Goal: Navigation & Orientation: Find specific page/section

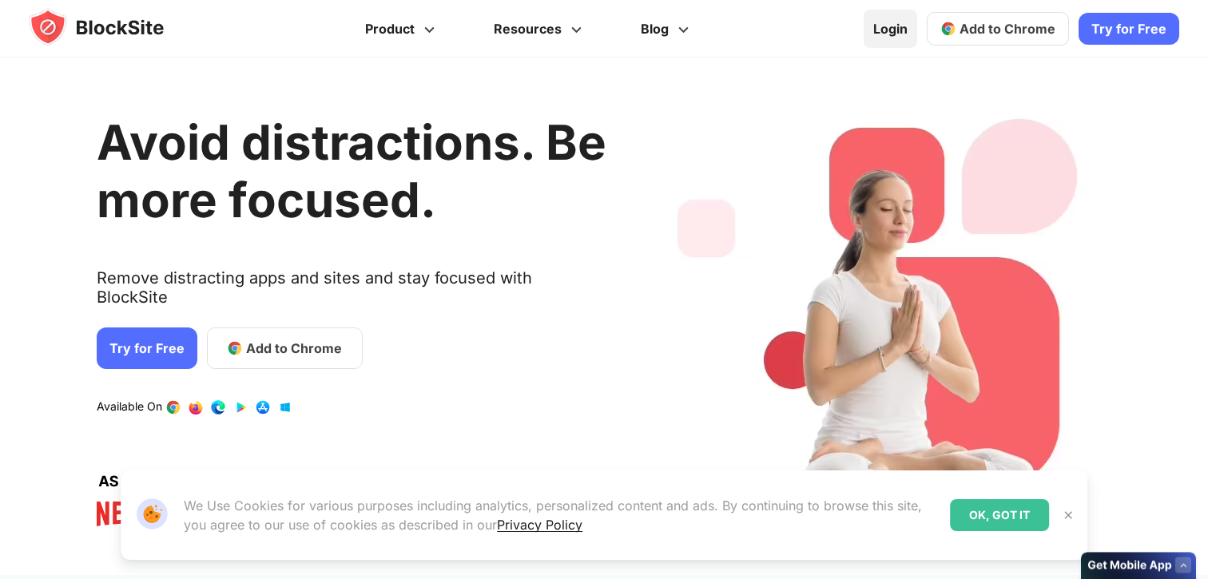
click at [913, 35] on link "Login" at bounding box center [891, 29] width 54 height 38
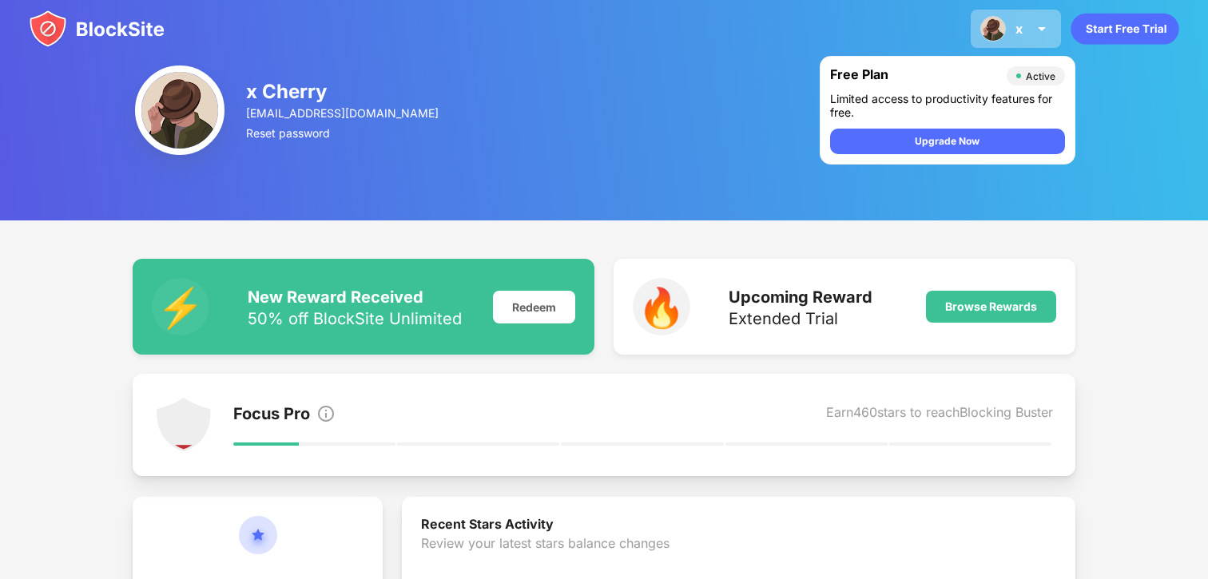
click at [1037, 26] on img at bounding box center [1041, 28] width 19 height 19
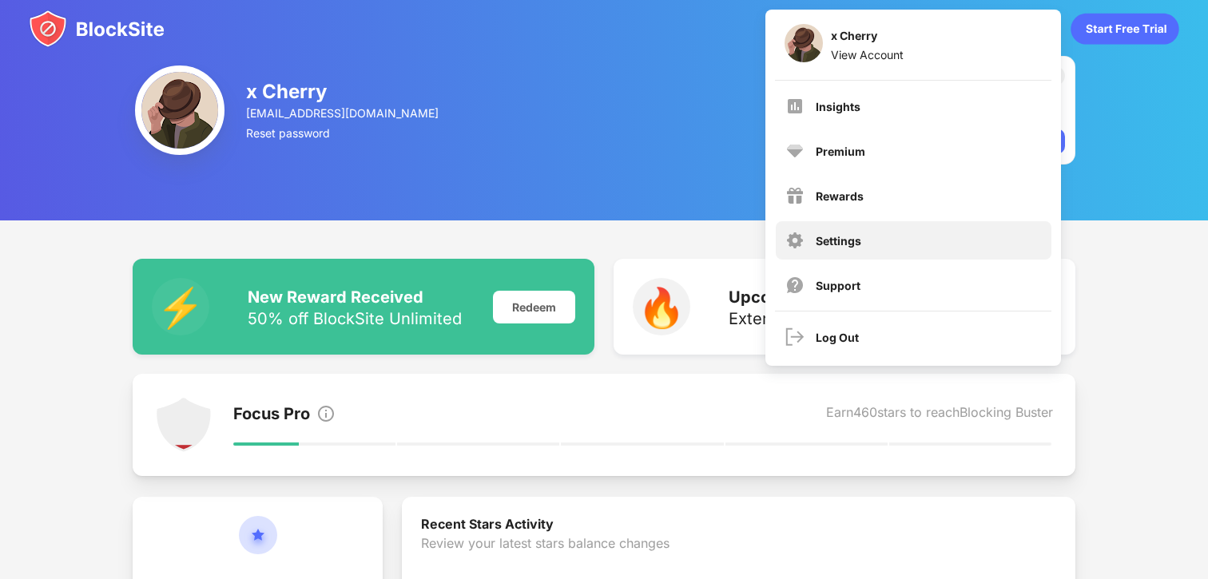
click at [864, 236] on div "Settings" at bounding box center [914, 240] width 276 height 38
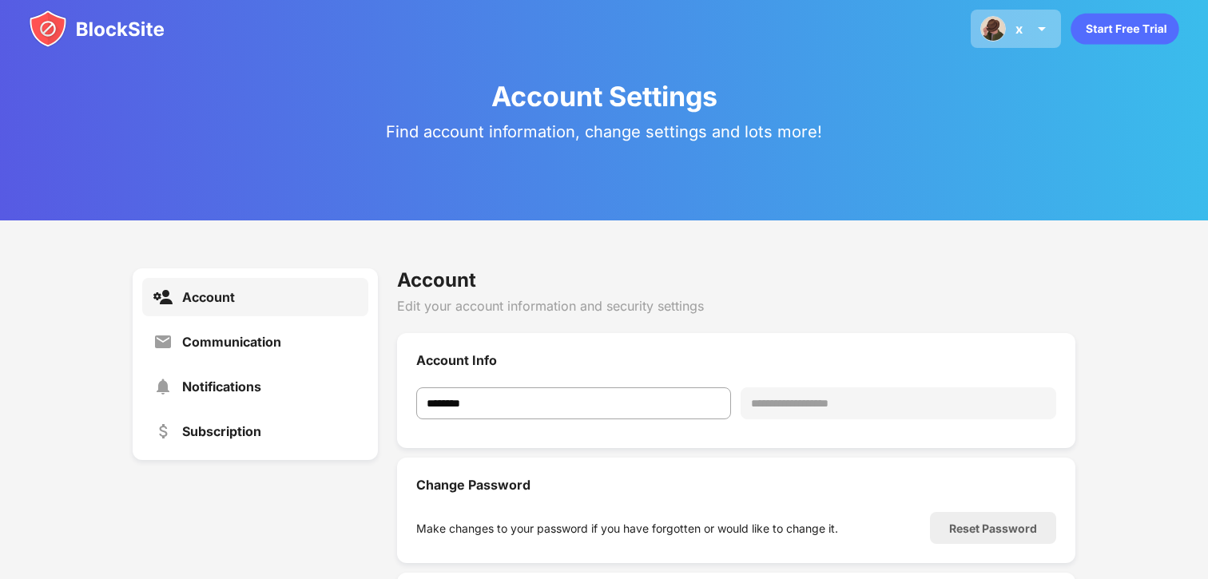
click at [1033, 22] on img at bounding box center [1041, 28] width 19 height 19
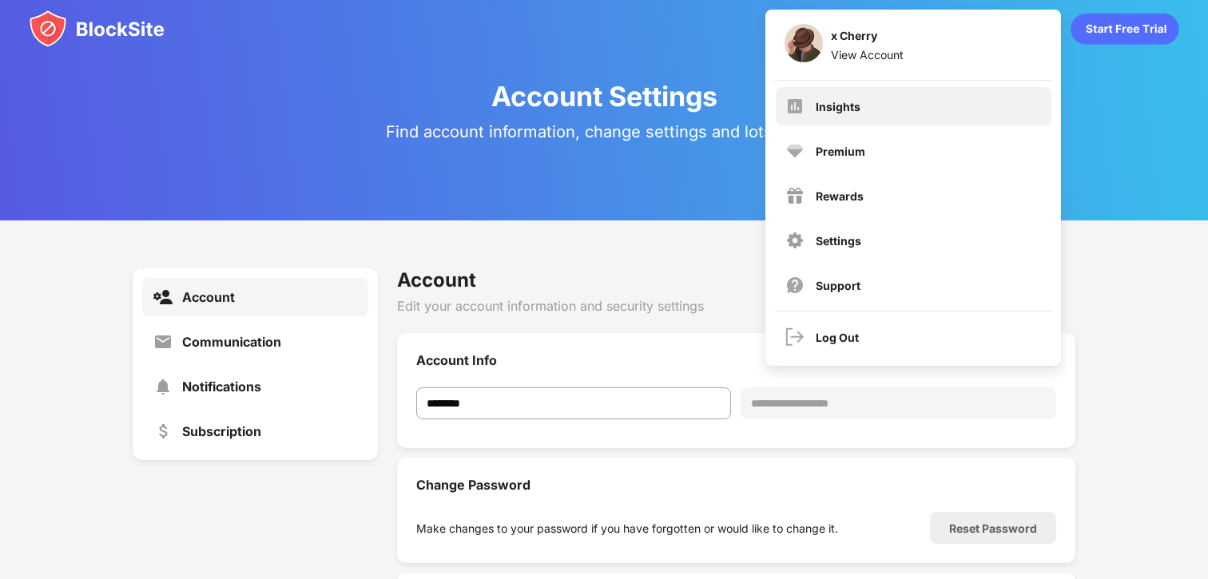
click at [898, 115] on div "Insights" at bounding box center [914, 106] width 276 height 38
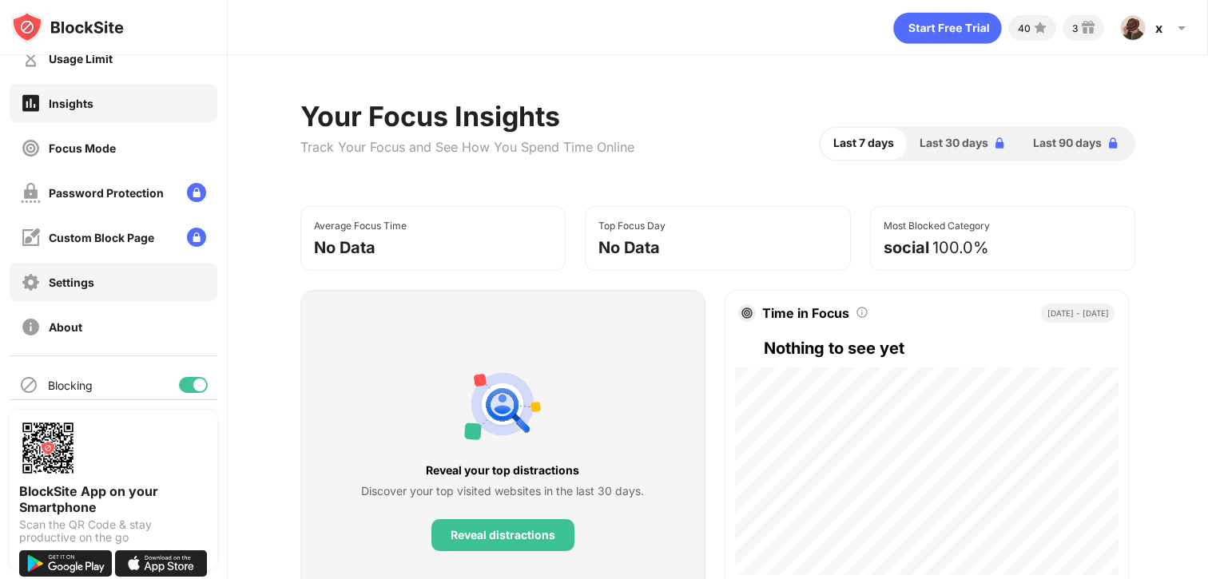
scroll to position [85, 0]
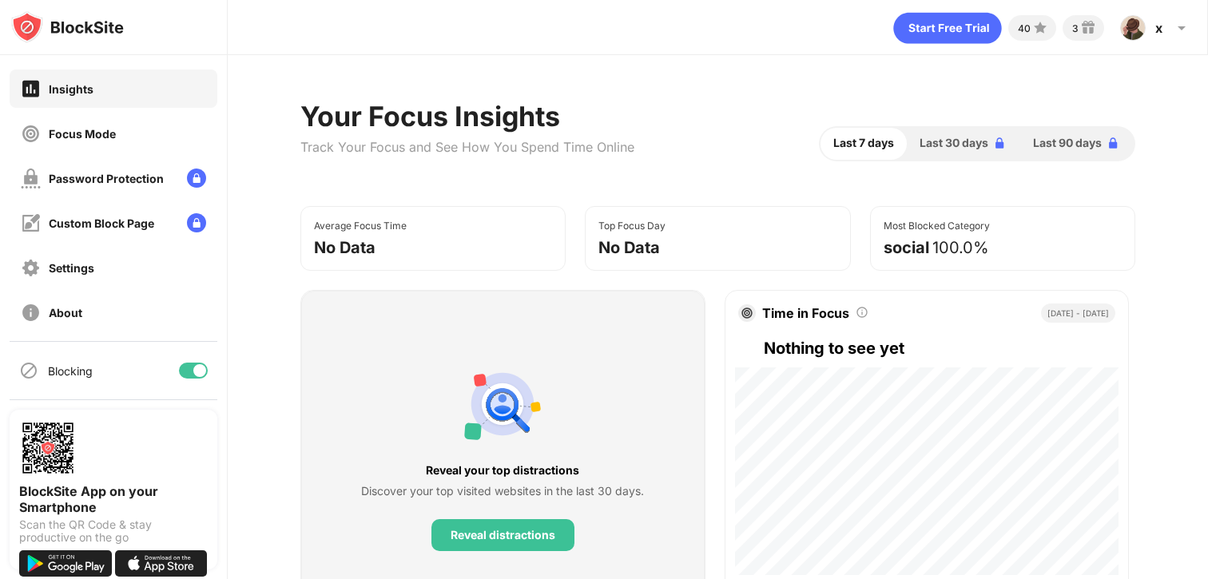
click at [151, 98] on div "Insights" at bounding box center [114, 89] width 208 height 38
click at [149, 128] on div "Focus Mode" at bounding box center [114, 133] width 208 height 38
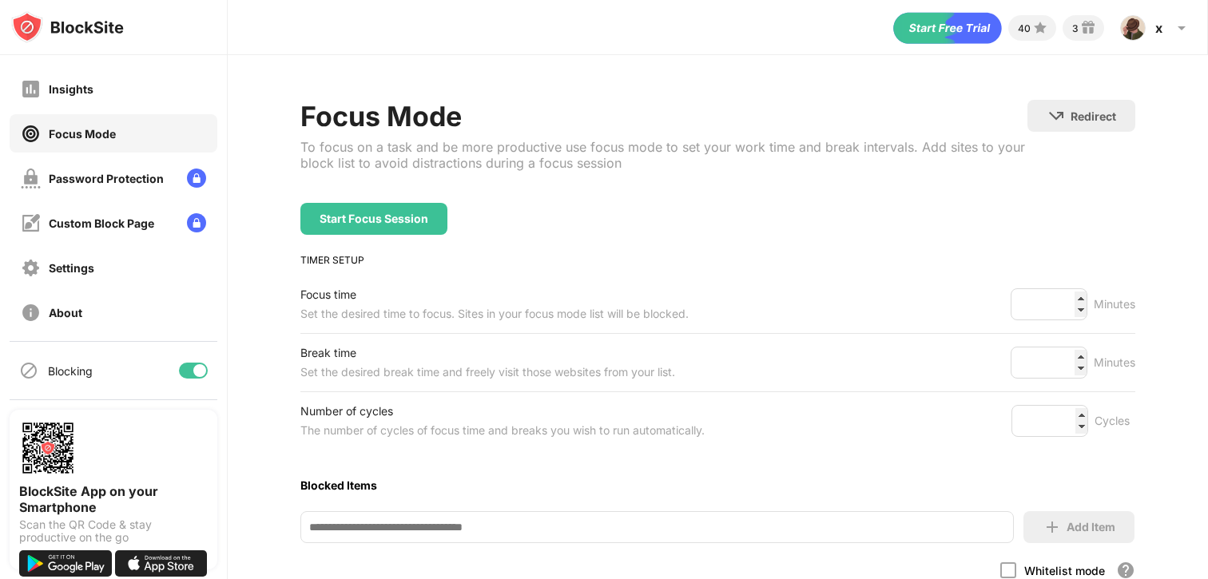
click at [185, 368] on div at bounding box center [193, 371] width 29 height 16
